Goal: Task Accomplishment & Management: Manage account settings

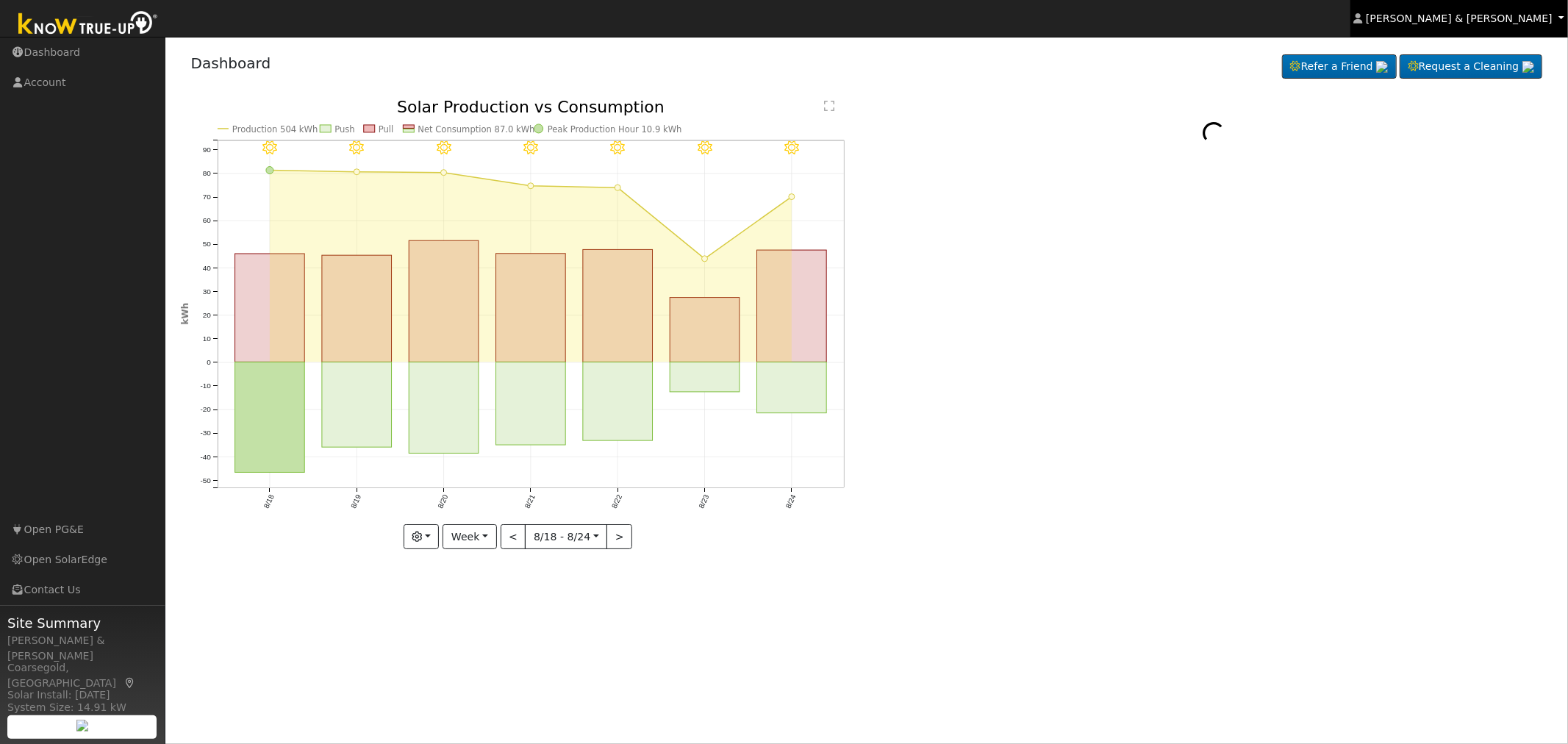
click at [1513, 19] on span "Michael & Megan Pretzer" at bounding box center [1459, 19] width 187 height 12
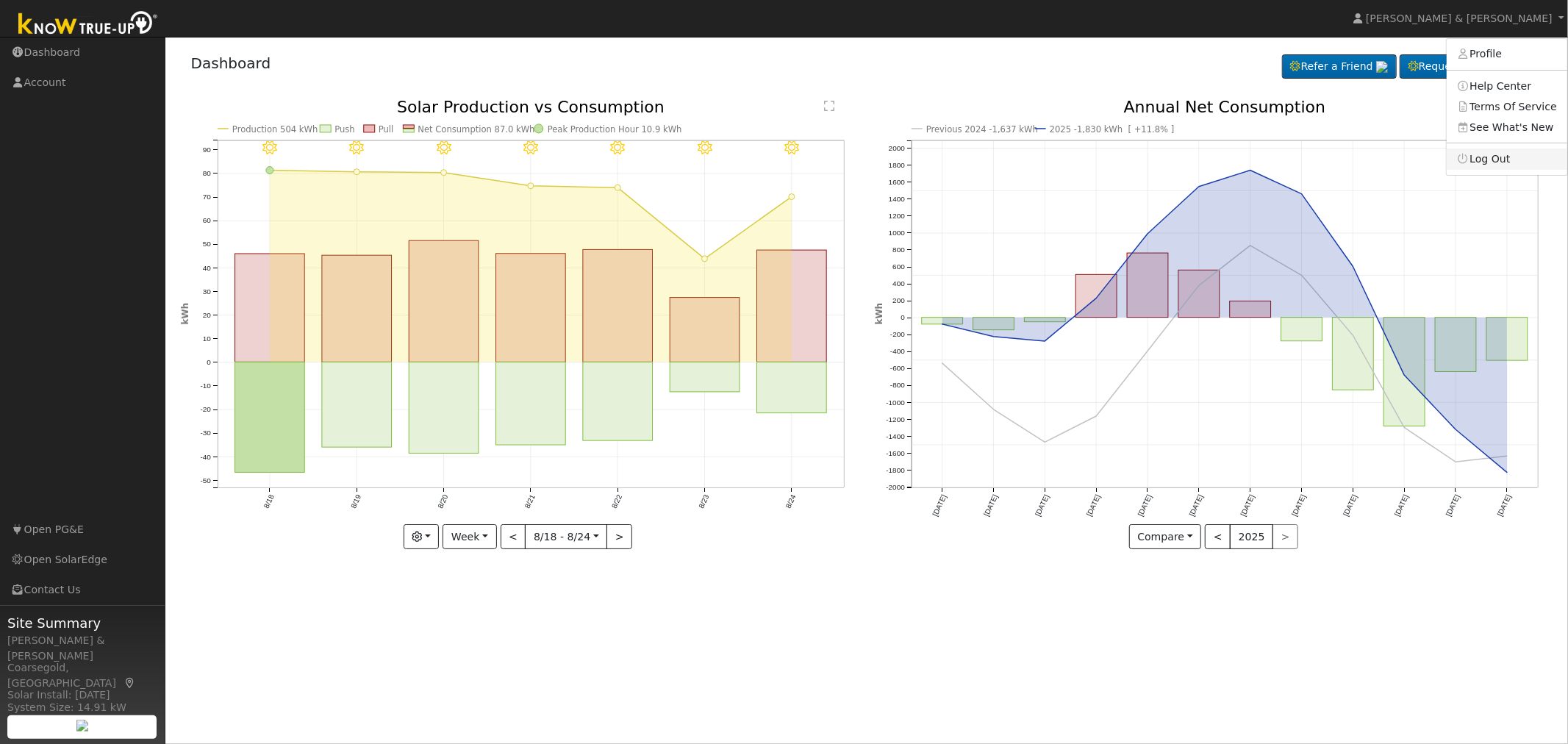
click at [1510, 162] on link "Log Out" at bounding box center [1506, 159] width 121 height 20
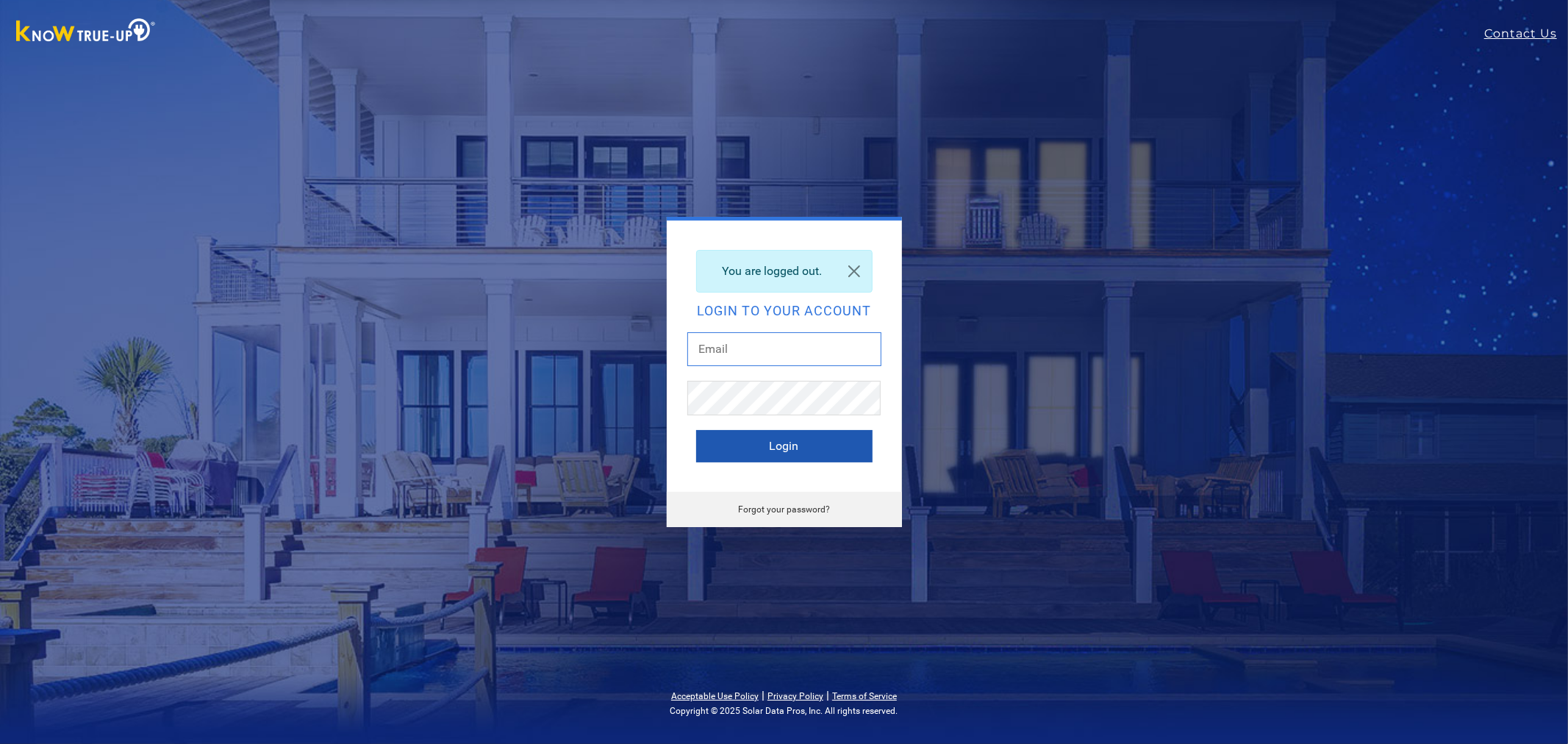
type input "[EMAIL_ADDRESS][DOMAIN_NAME]"
click at [784, 434] on button "Login" at bounding box center [784, 446] width 176 height 32
